Goal: Check status: Check status

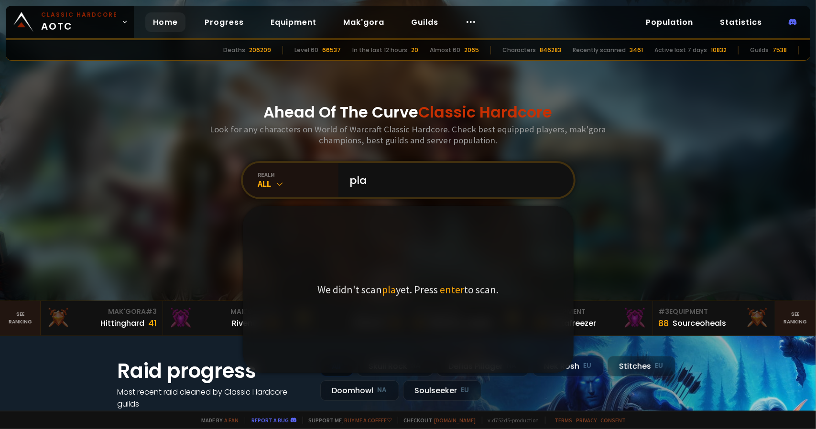
type input "plae"
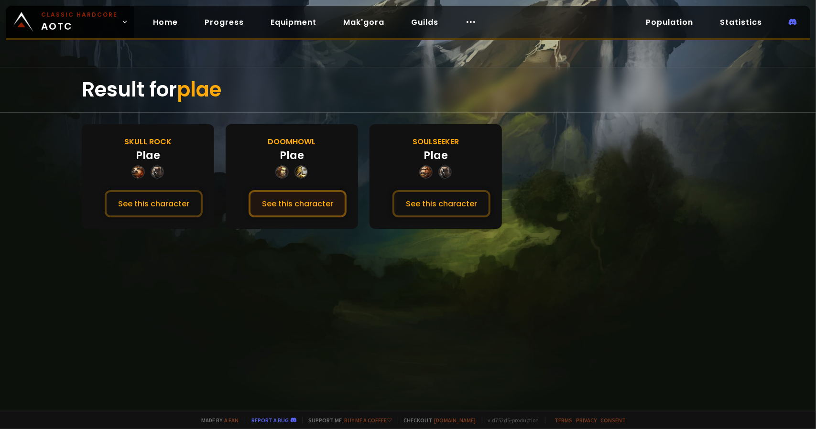
click at [310, 204] on button "See this character" at bounding box center [298, 203] width 98 height 27
drag, startPoint x: 309, startPoint y: 264, endPoint x: 313, endPoint y: 260, distance: 5.4
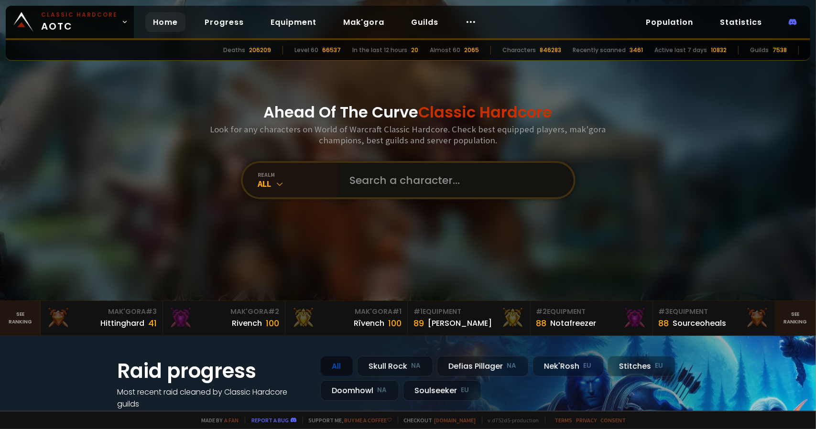
click at [358, 175] on input "text" at bounding box center [453, 180] width 218 height 34
type input "boppenheimer"
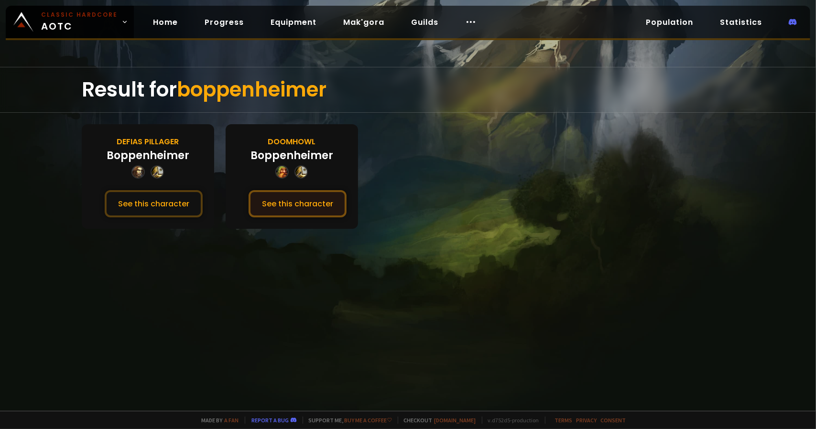
click at [289, 205] on button "See this character" at bounding box center [298, 203] width 98 height 27
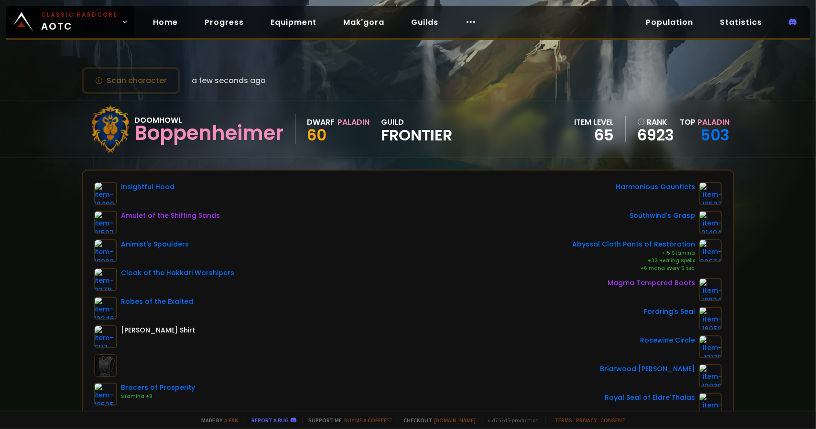
drag, startPoint x: 292, startPoint y: 256, endPoint x: 295, endPoint y: 251, distance: 6.2
